Goal: Task Accomplishment & Management: Use online tool/utility

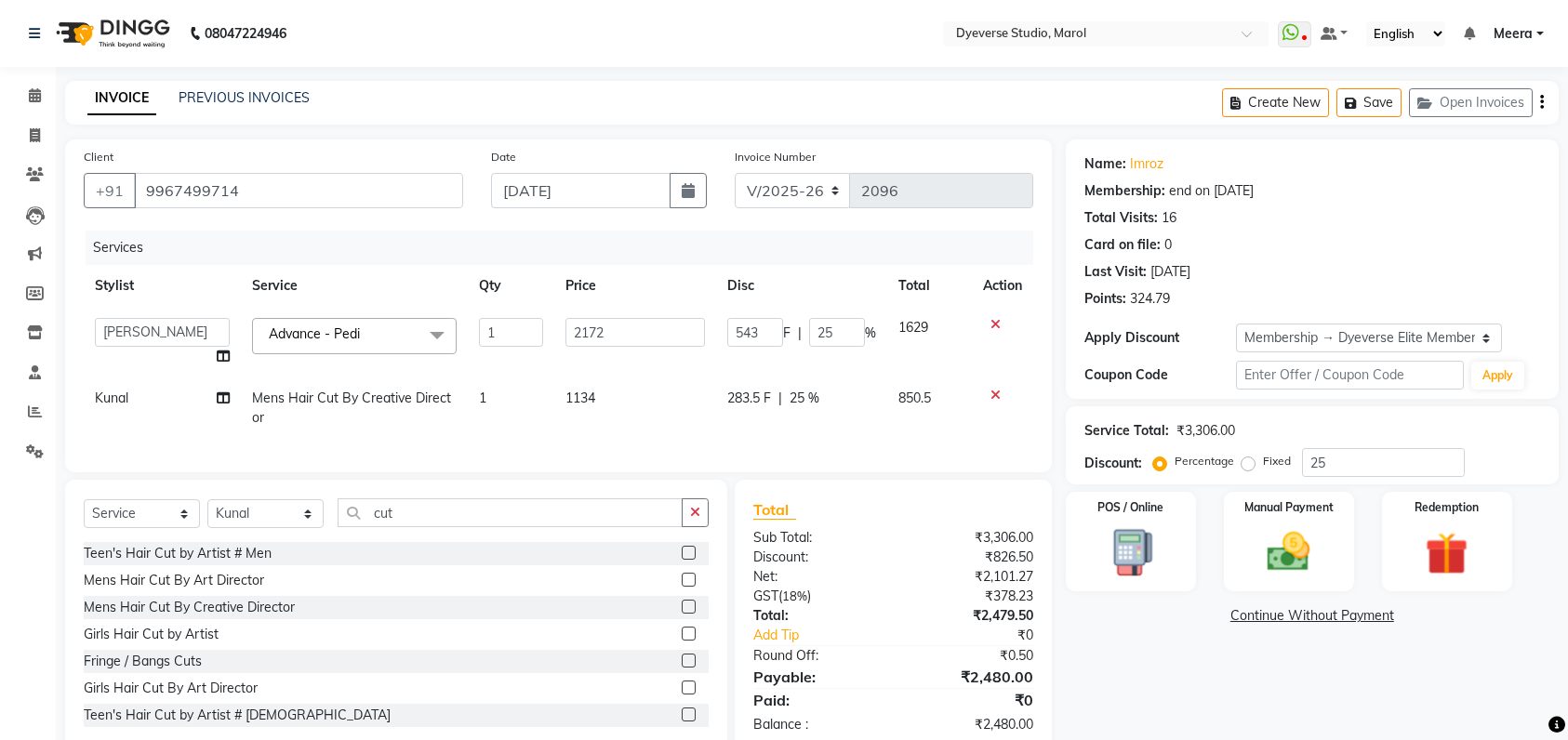
select select "6368"
select select "48403"
select select "service"
select select "48560"
select select "2: Object"
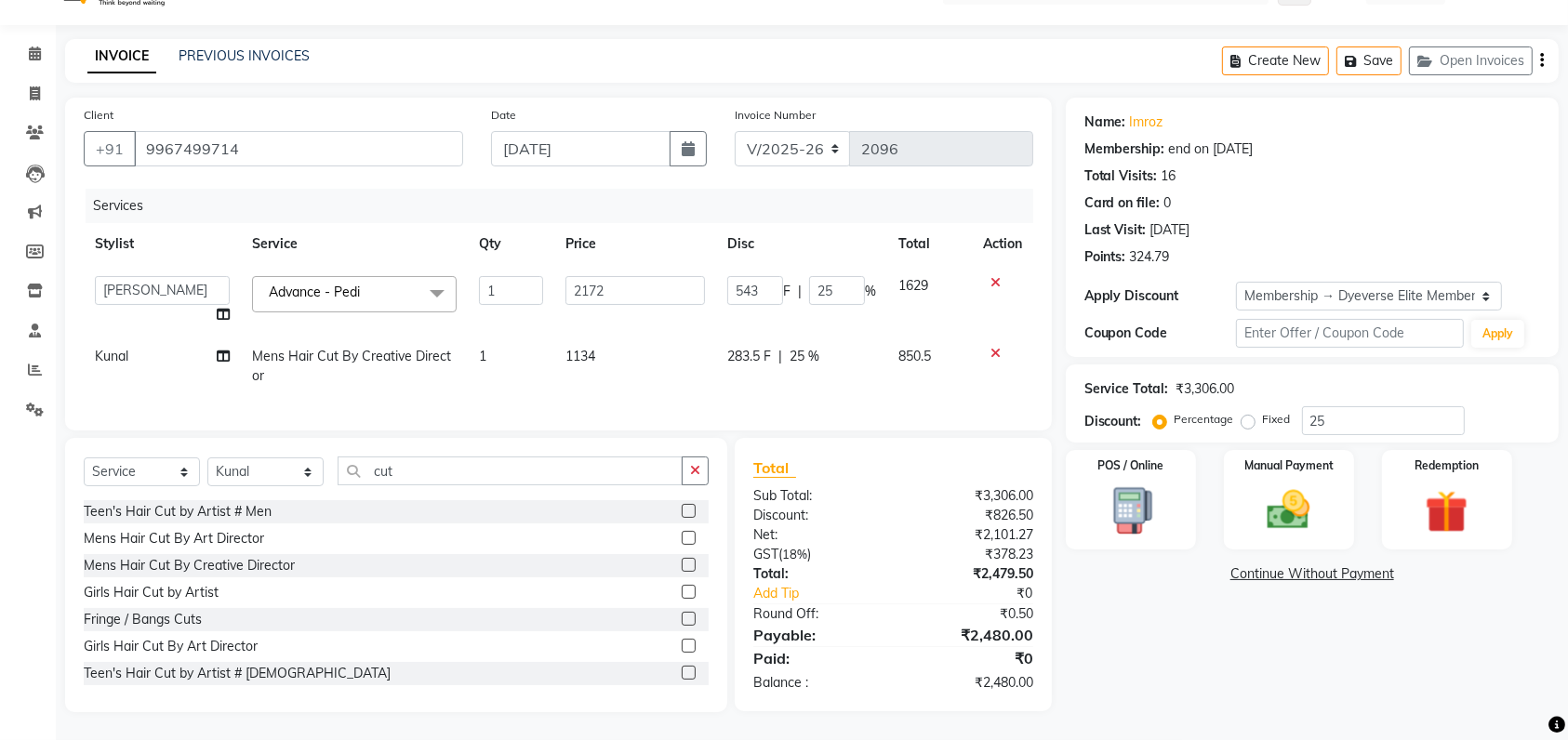
scroll to position [60, 0]
click at [1288, 461] on div "Manual Payment" at bounding box center [1288, 500] width 135 height 105
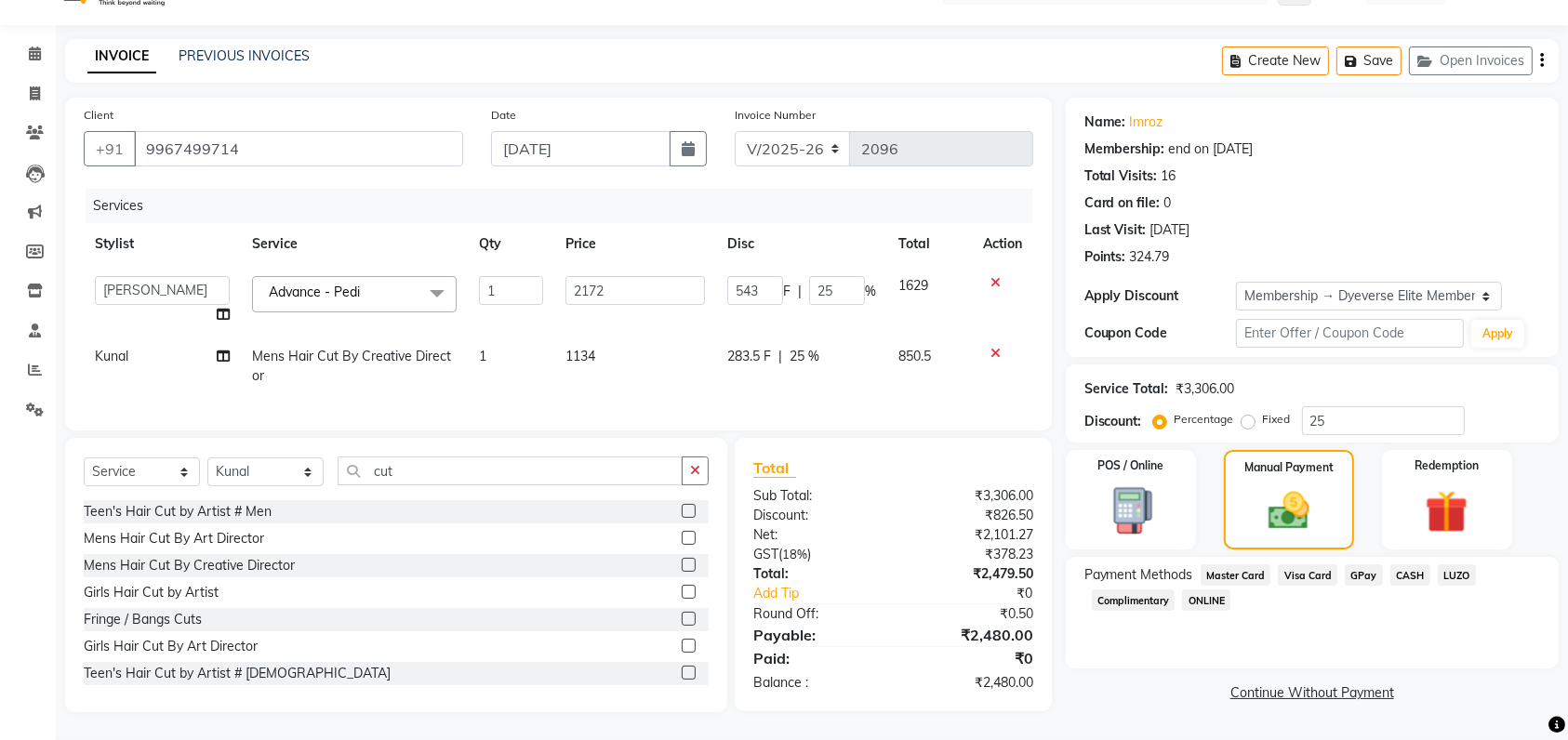
click at [1400, 565] on span "CASH" at bounding box center [1409, 575] width 40 height 21
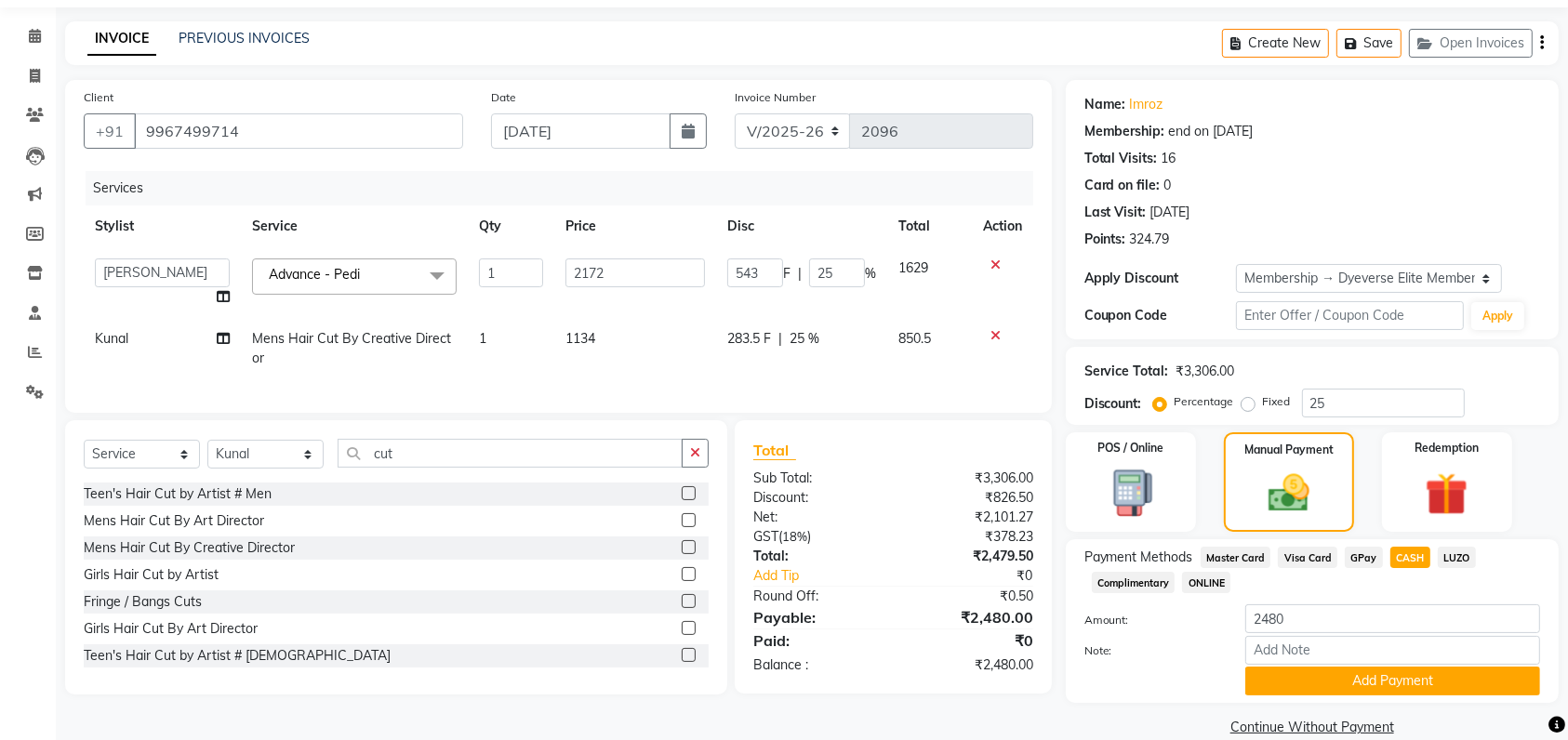
scroll to position [88, 0]
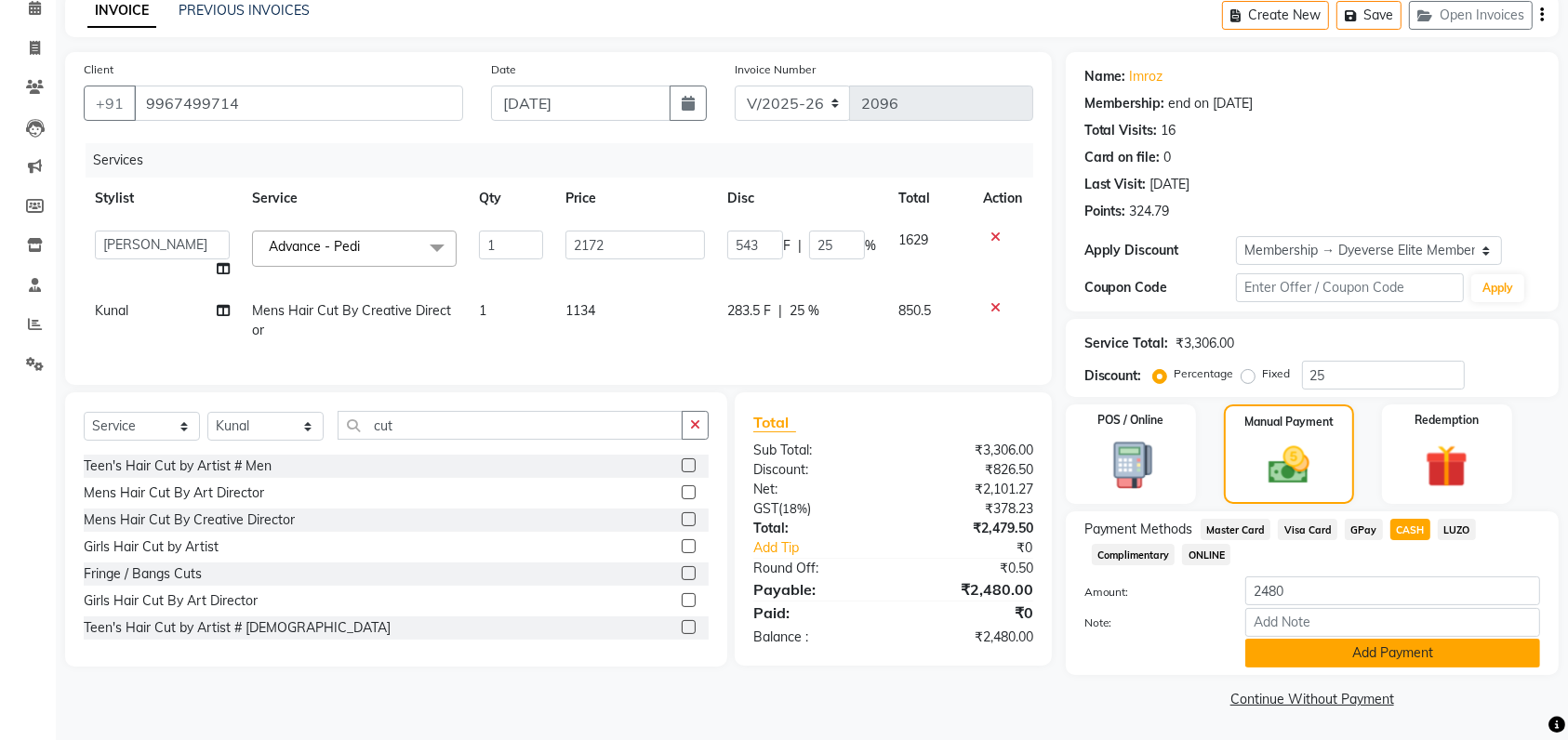
click at [1363, 651] on button "Add Payment" at bounding box center [1393, 652] width 295 height 29
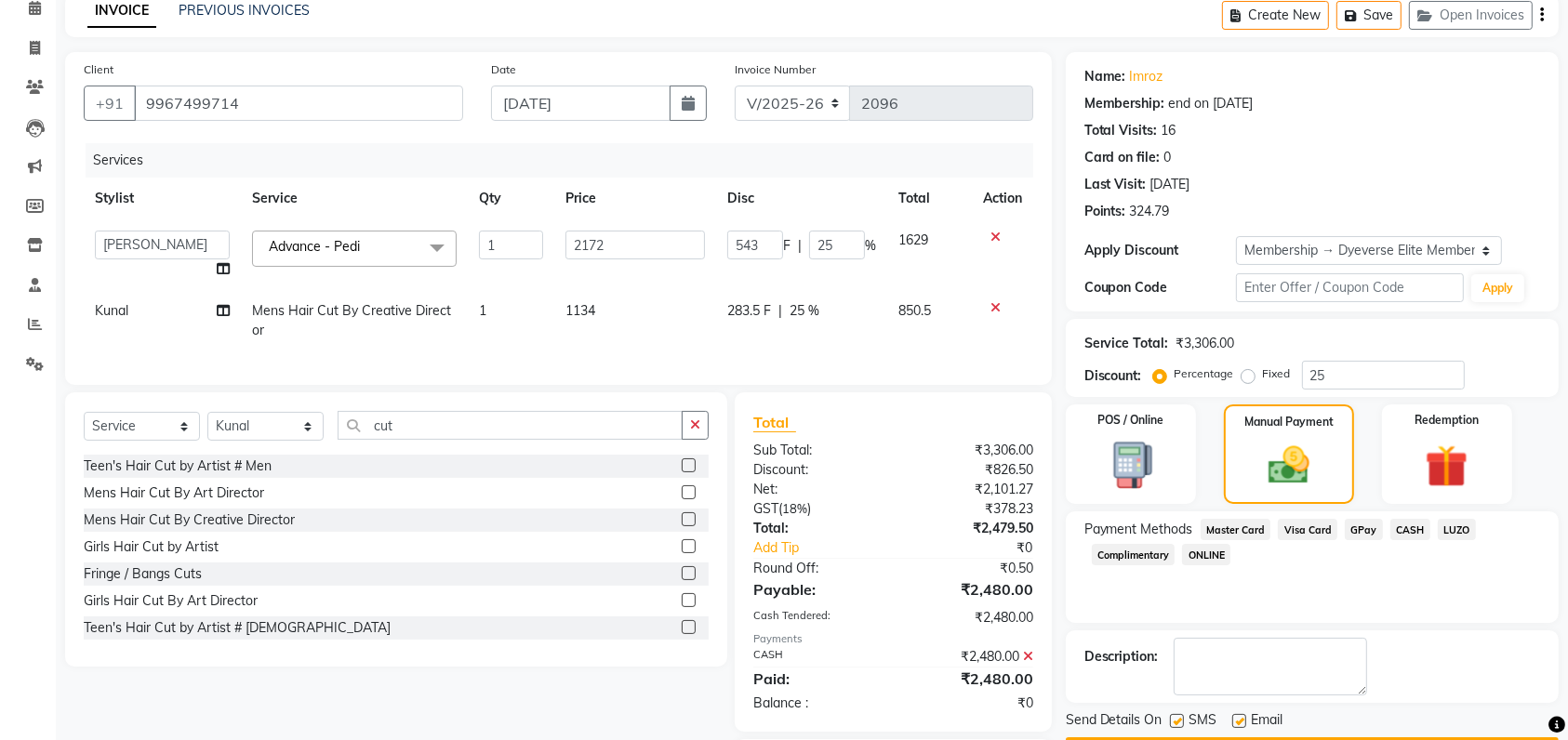
scroll to position [188, 0]
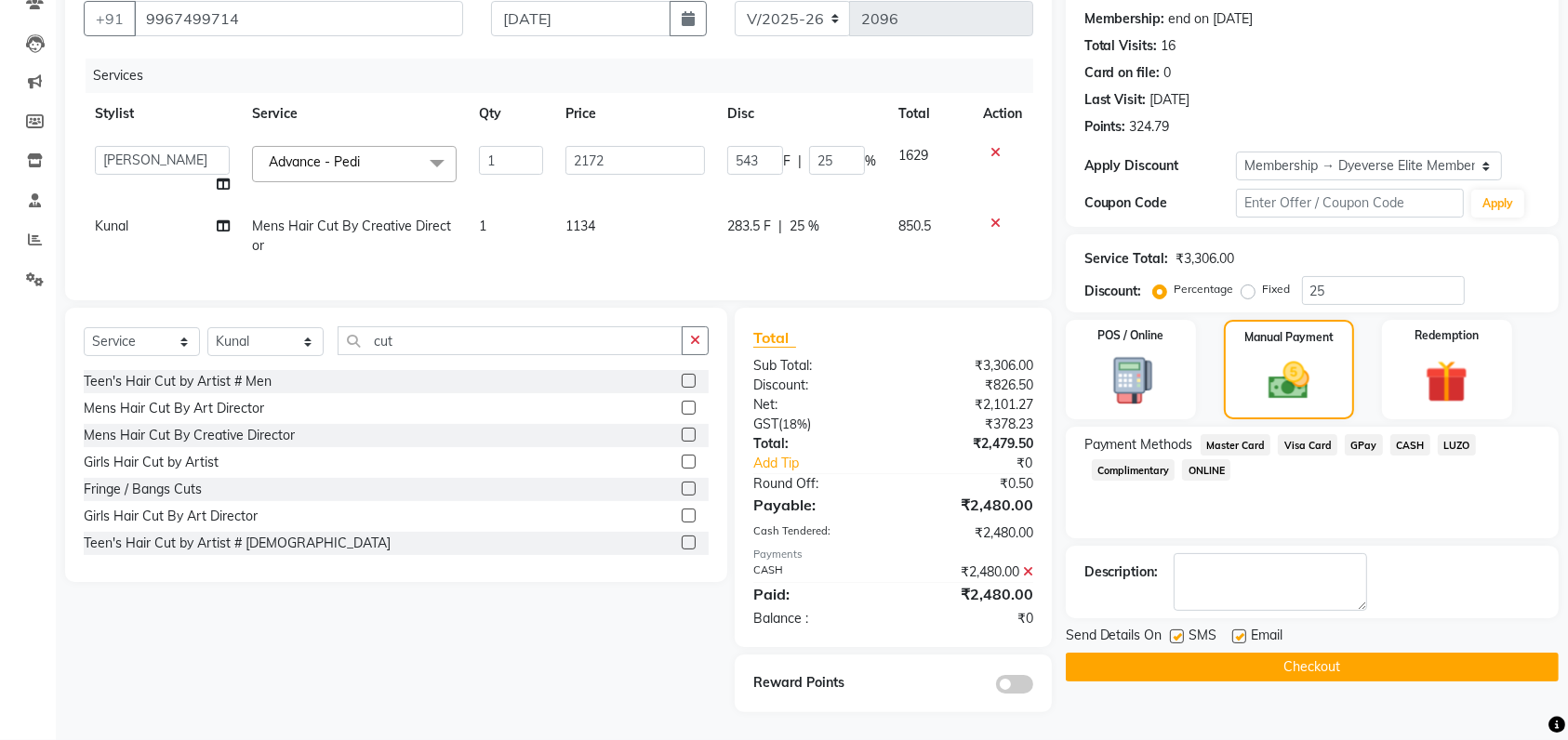
click at [1363, 652] on button "Checkout" at bounding box center [1312, 666] width 493 height 29
